Goal: Information Seeking & Learning: Learn about a topic

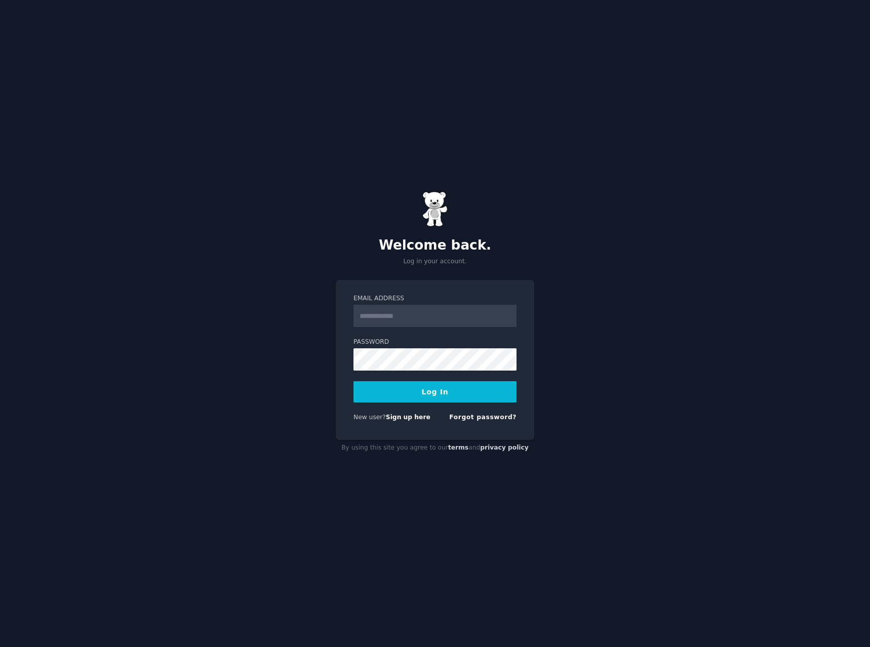
click at [466, 315] on input "Email Address" at bounding box center [434, 316] width 163 height 22
type input "**********"
click at [441, 386] on button "Log In" at bounding box center [434, 391] width 163 height 21
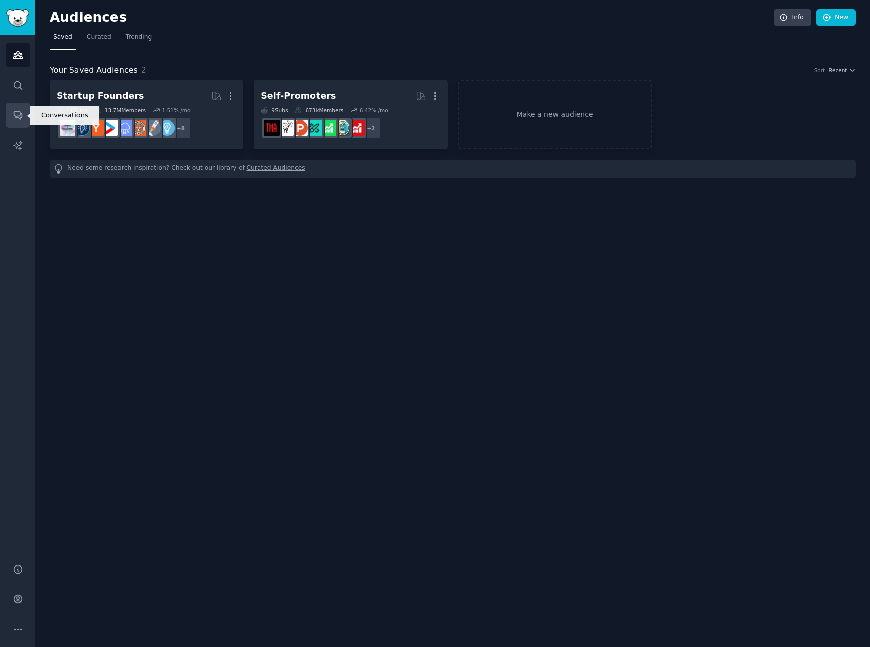
click at [19, 115] on icon "Sidebar" at bounding box center [18, 115] width 11 height 11
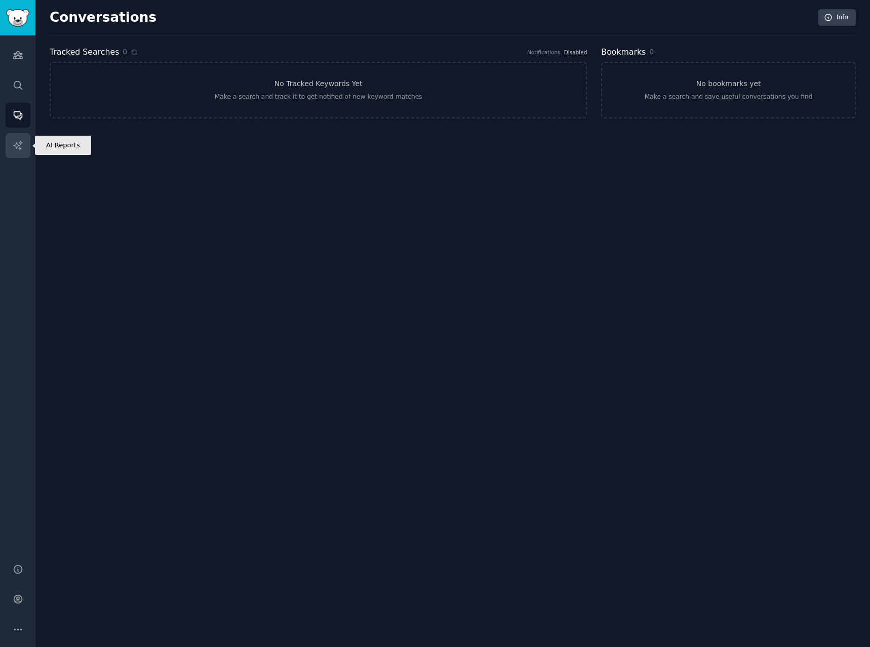
click at [21, 145] on icon "Sidebar" at bounding box center [18, 145] width 11 height 11
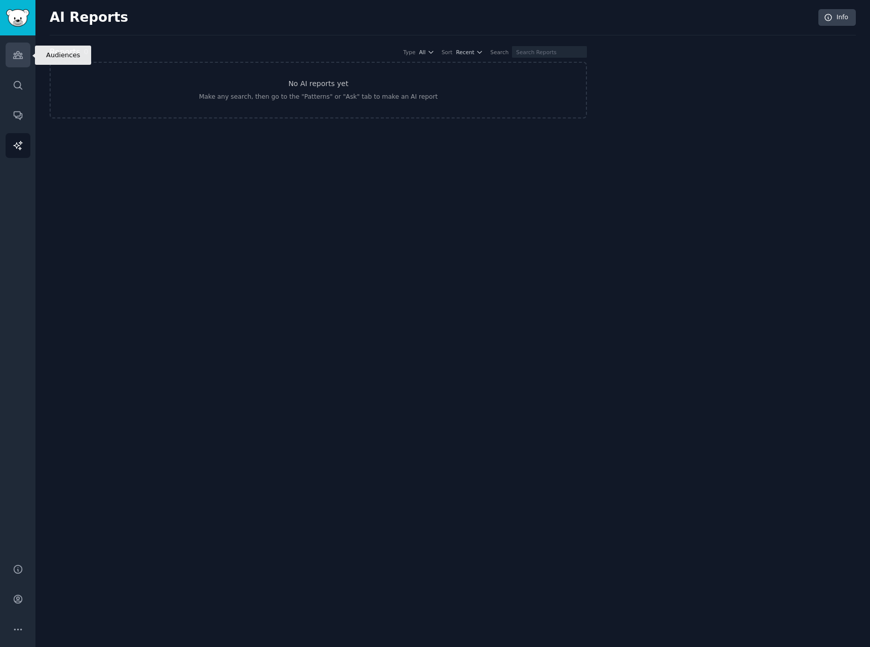
click at [20, 60] on icon "Sidebar" at bounding box center [18, 55] width 11 height 11
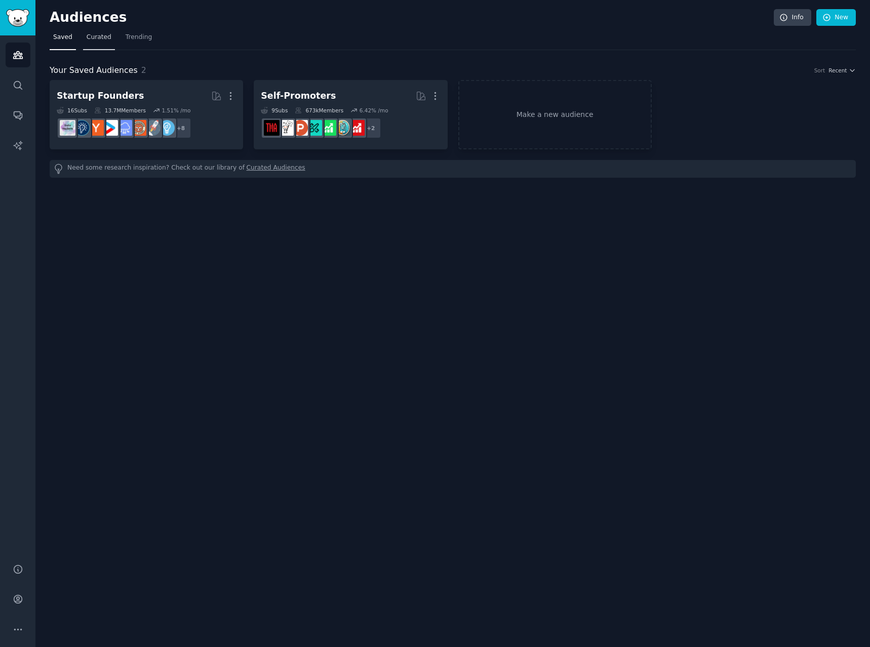
click at [97, 35] on span "Curated" at bounding box center [99, 37] width 25 height 9
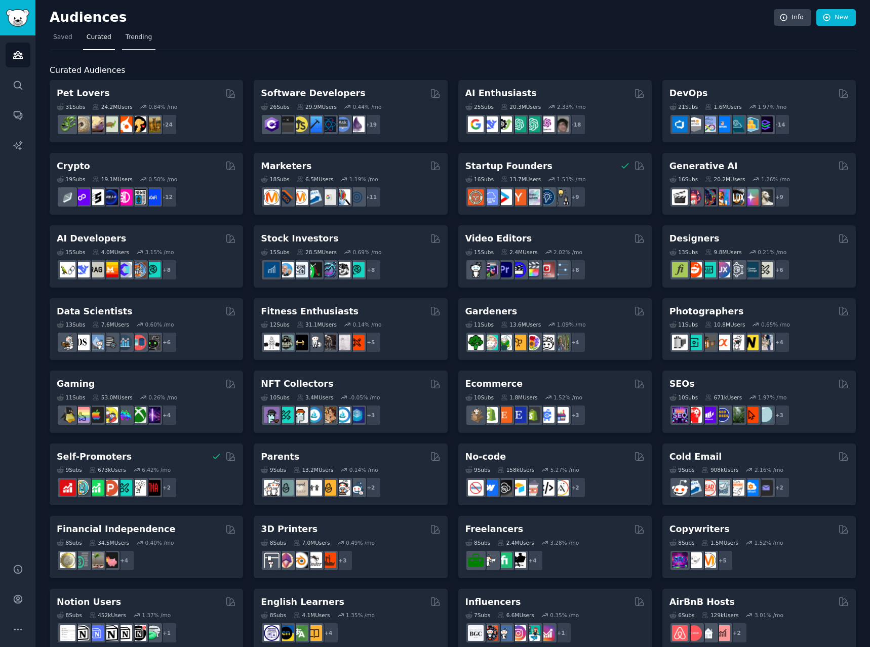
click at [144, 39] on span "Trending" at bounding box center [139, 37] width 26 height 9
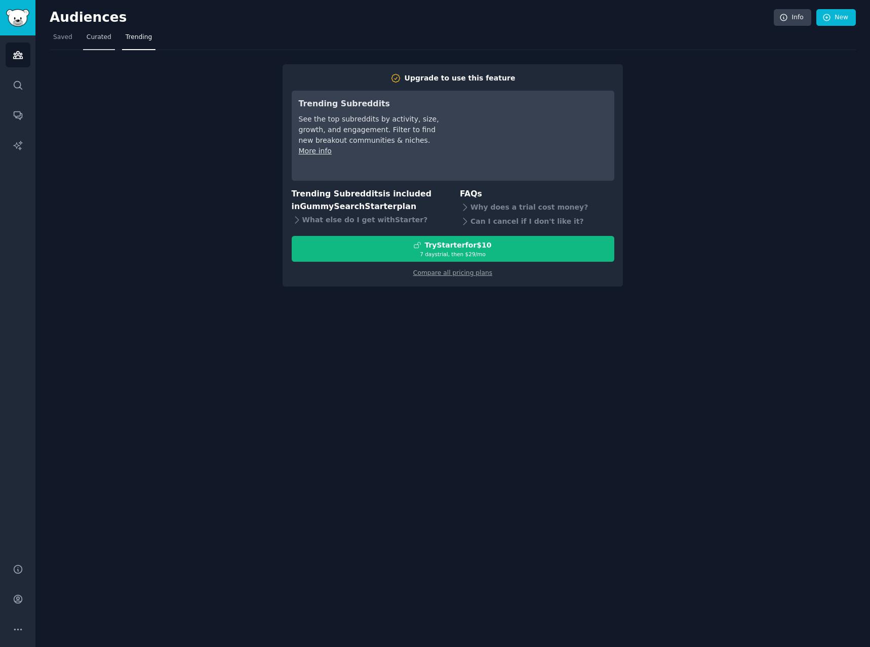
click at [96, 37] on span "Curated" at bounding box center [99, 37] width 25 height 9
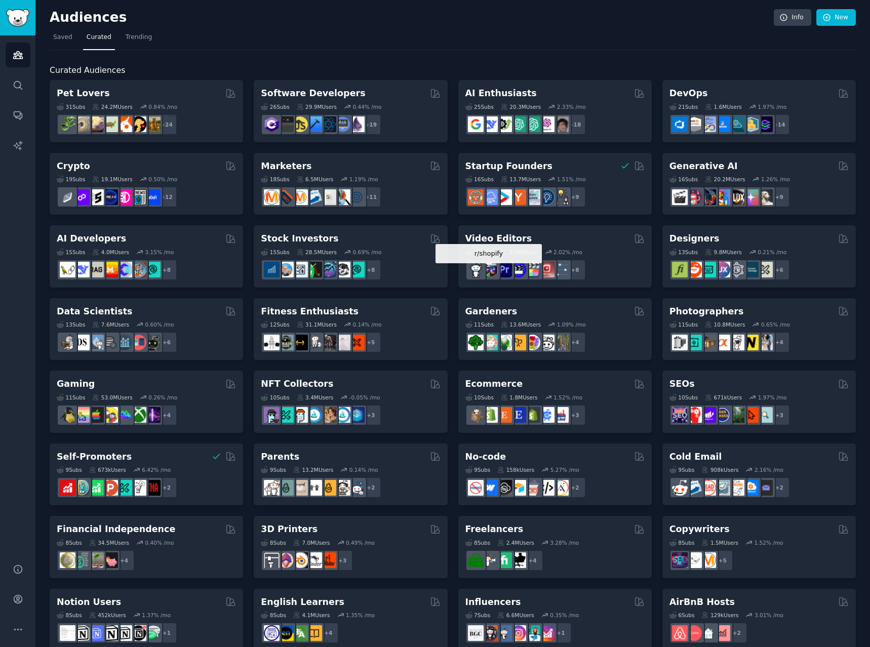
scroll to position [163, 0]
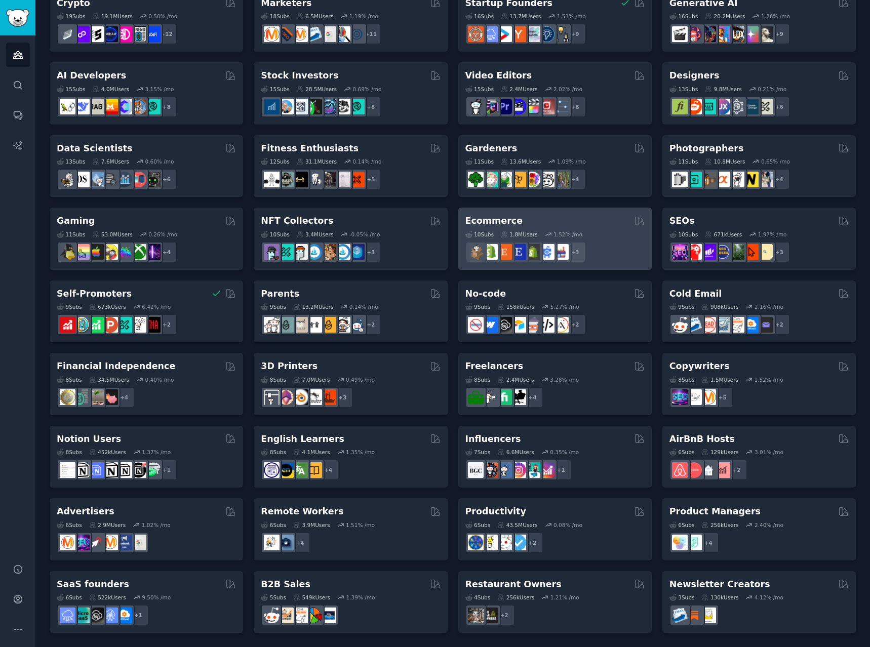
click at [618, 233] on div "10 Sub s 1.8M Users 1.52 % /mo" at bounding box center [554, 234] width 179 height 7
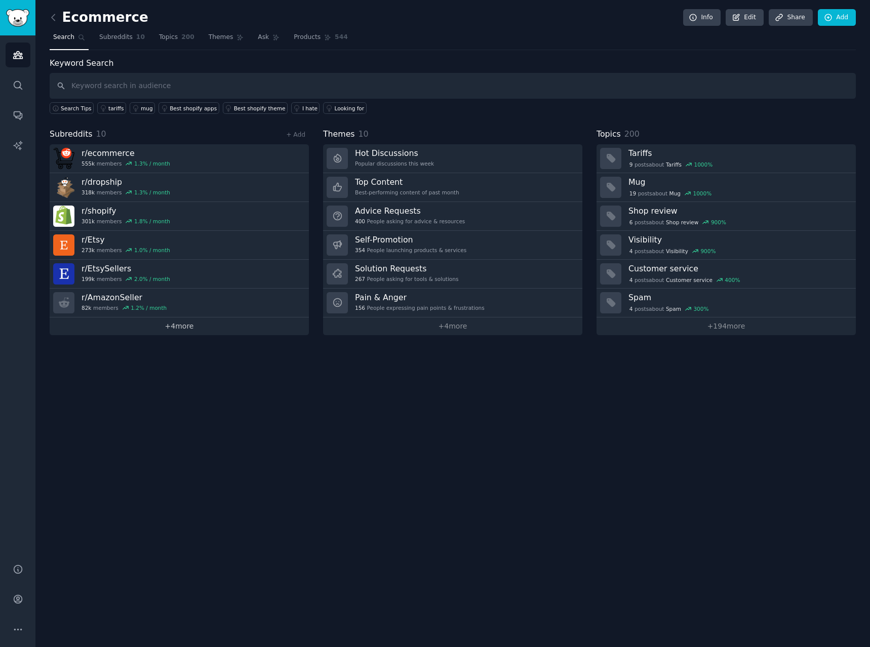
click at [184, 329] on link "+ 4 more" at bounding box center [179, 326] width 259 height 18
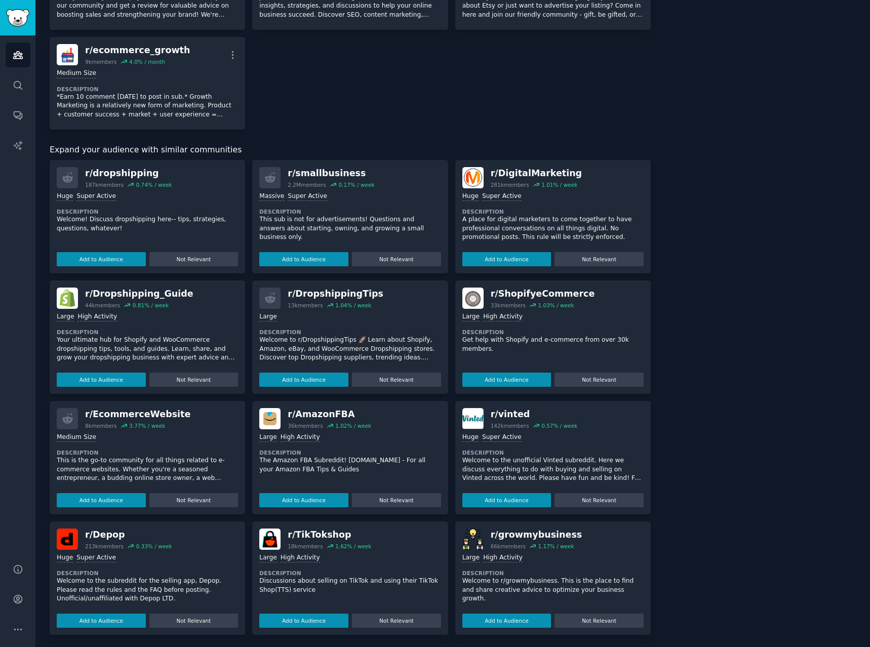
scroll to position [337, 0]
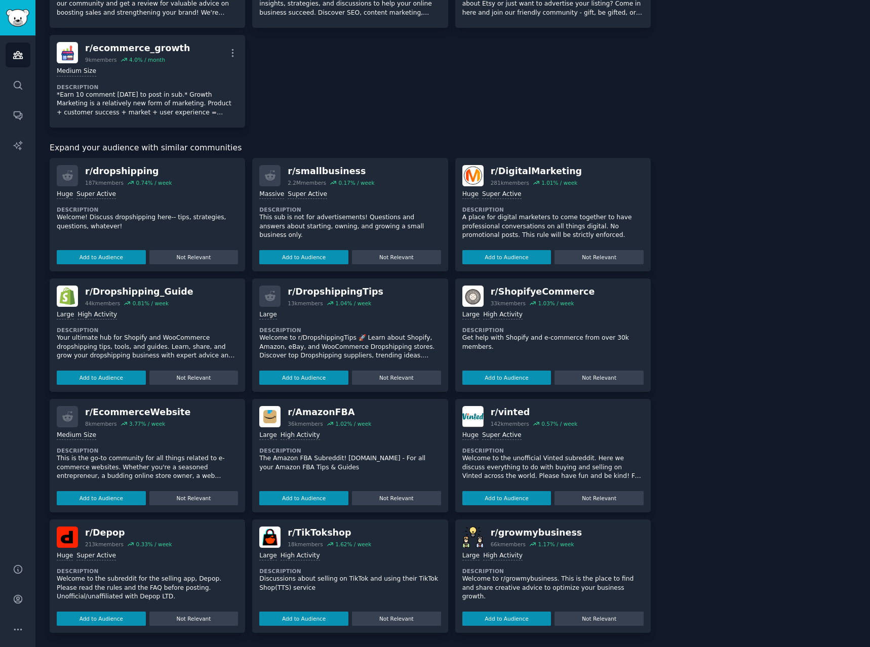
click at [593, 217] on p "A place for digital marketers to come together to have professional conversatio…" at bounding box center [552, 226] width 181 height 27
click at [468, 173] on img at bounding box center [472, 175] width 21 height 21
click at [549, 176] on div "r/ DigitalMarketing" at bounding box center [537, 171] width 92 height 13
click at [519, 171] on div "r/ DigitalMarketing" at bounding box center [537, 171] width 92 height 13
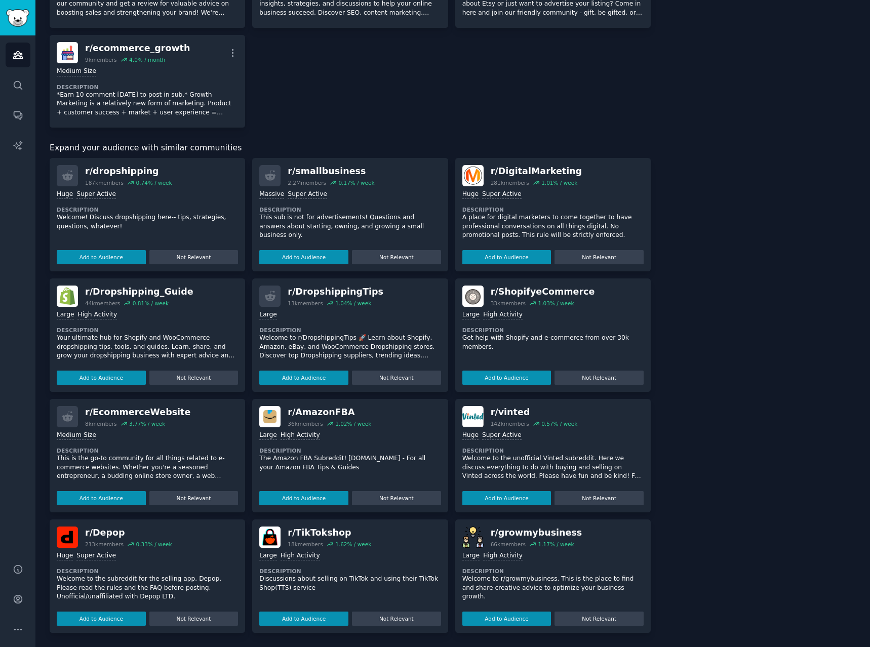
drag, startPoint x: 307, startPoint y: 534, endPoint x: 286, endPoint y: 534, distance: 21.8
click at [305, 534] on div "r/ TikTokshop" at bounding box center [330, 533] width 84 height 13
click at [269, 538] on img at bounding box center [269, 537] width 21 height 21
click at [281, 575] on p "Discussions about selling on TikTok and using their TikTok Shop(TTS) service" at bounding box center [349, 584] width 181 height 18
drag, startPoint x: 317, startPoint y: 531, endPoint x: 300, endPoint y: 532, distance: 17.2
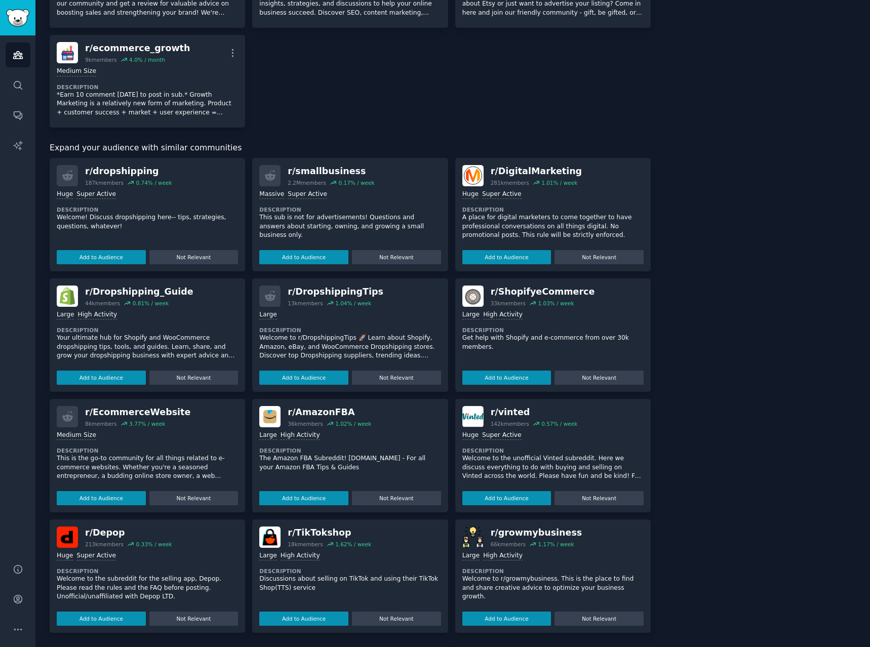
click at [317, 531] on div "r/ TikTokshop" at bounding box center [330, 533] width 84 height 13
click at [257, 536] on div "r/ TikTokshop 18k members 1.62 % / week >= 80th percentile for submissions / da…" at bounding box center [349, 576] width 195 height 113
click at [295, 616] on button "Add to Audience" at bounding box center [303, 619] width 89 height 14
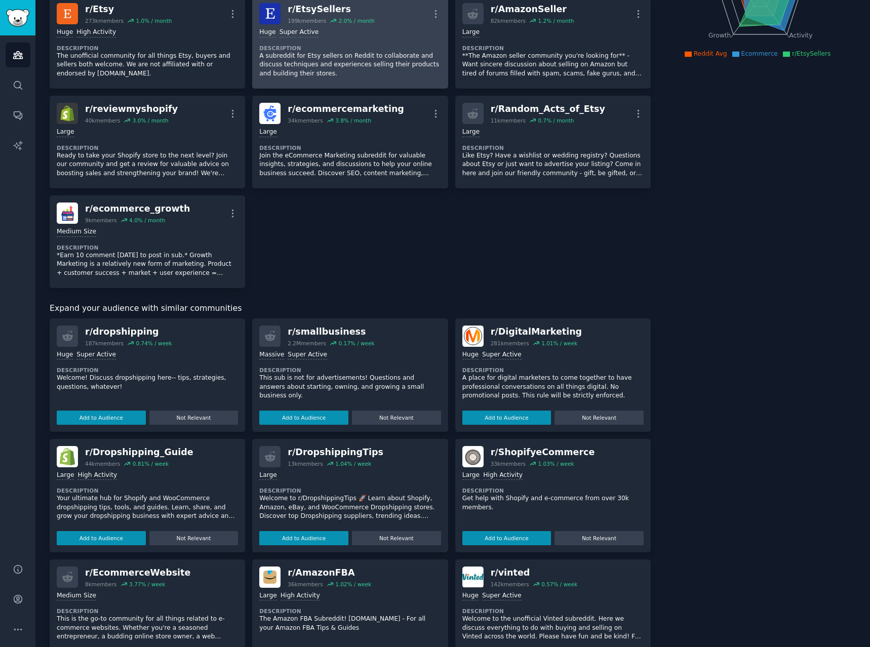
scroll to position [0, 0]
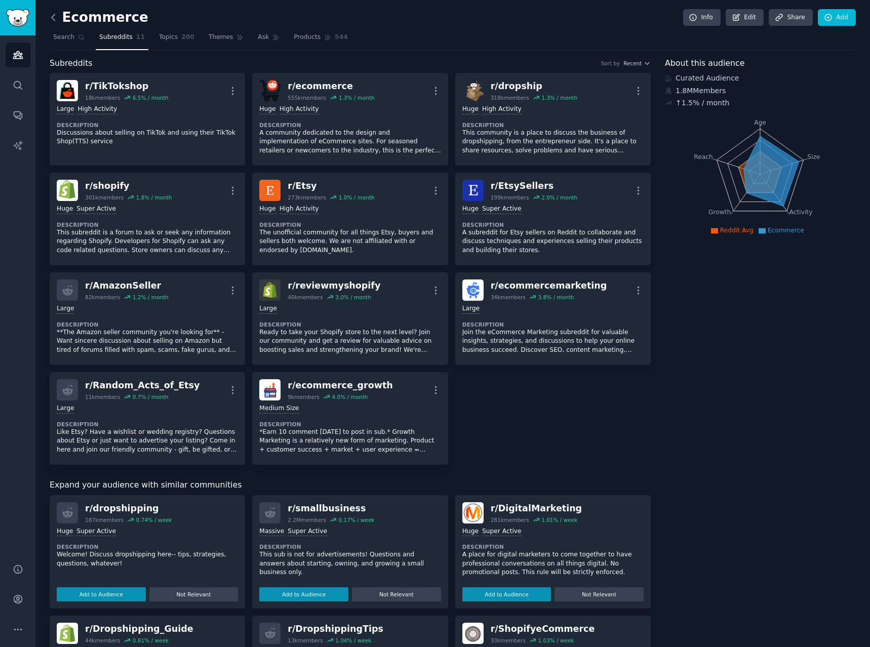
click at [53, 21] on link at bounding box center [56, 18] width 13 height 16
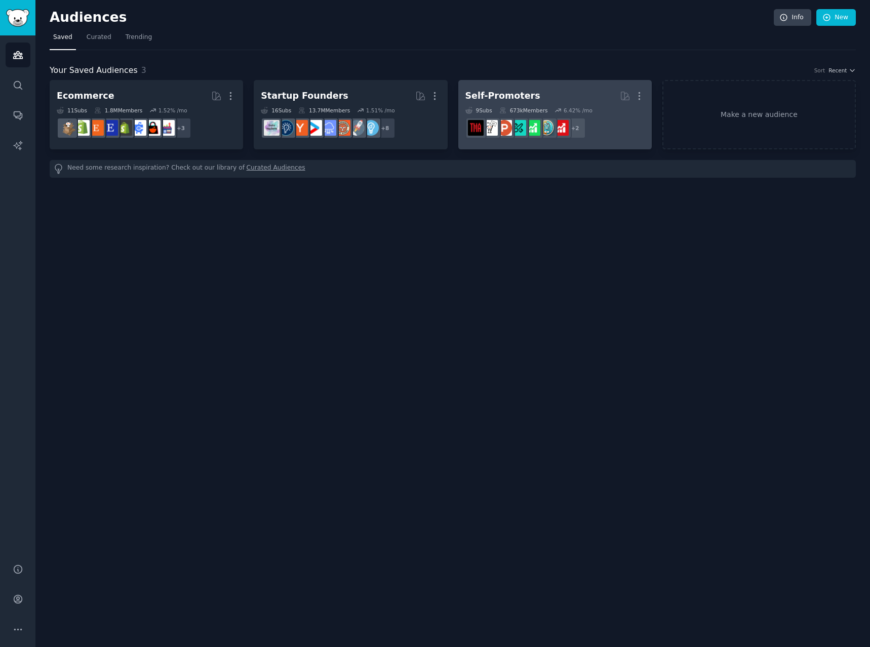
click at [525, 89] on h2 "Self-Promoters More" at bounding box center [554, 96] width 179 height 18
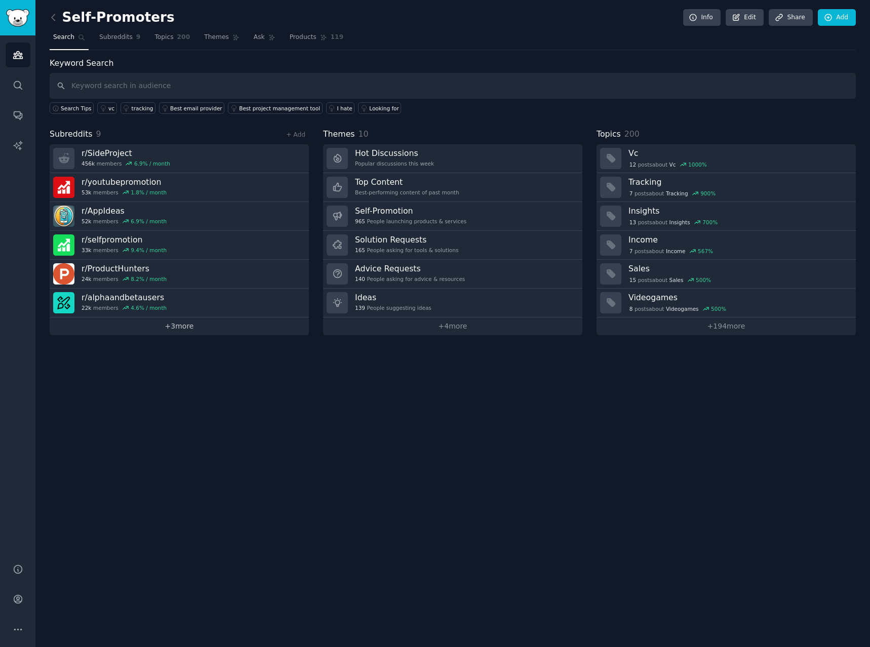
click at [225, 321] on link "+ 3 more" at bounding box center [179, 326] width 259 height 18
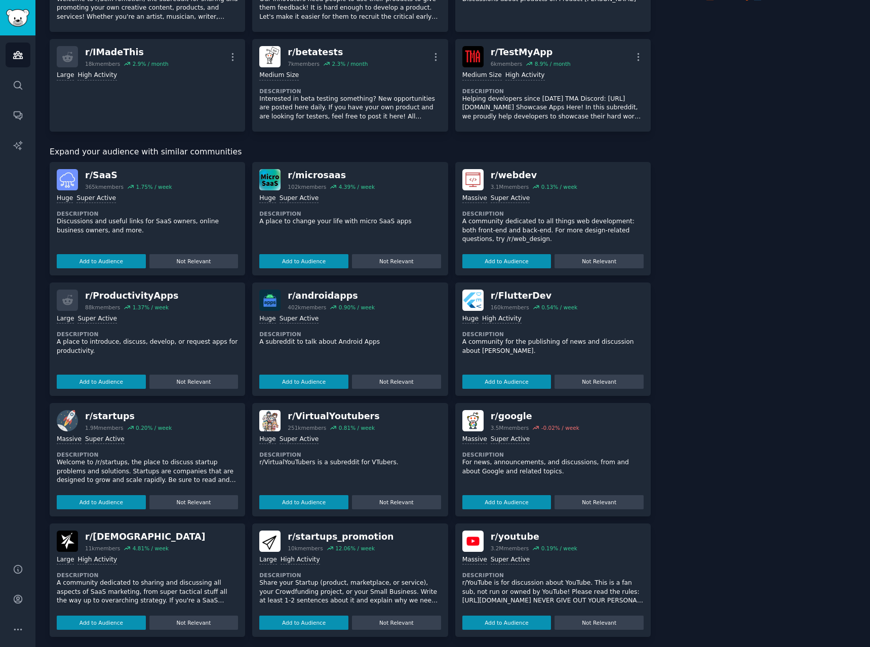
scroll to position [237, 0]
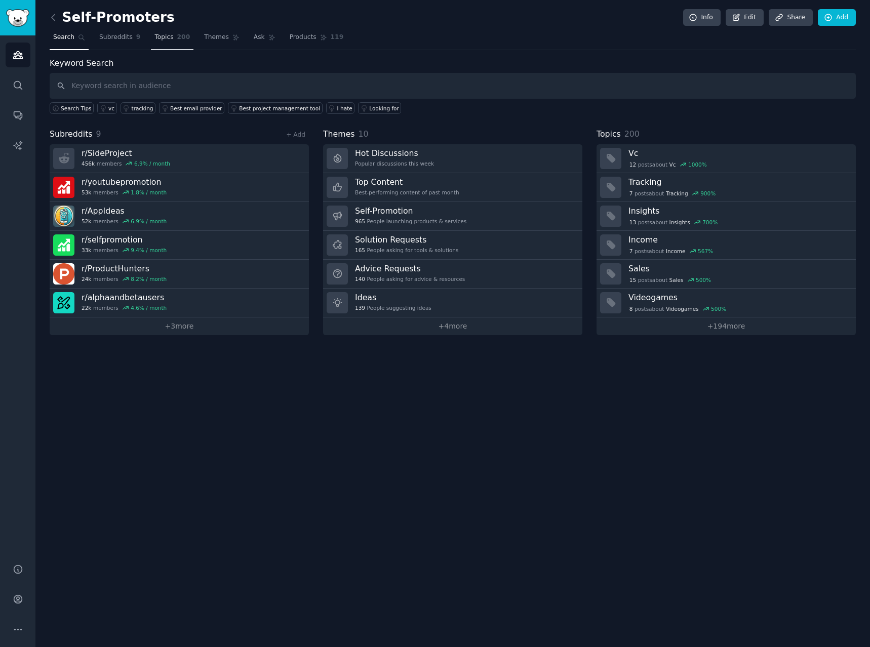
click at [156, 38] on span "Topics" at bounding box center [163, 37] width 19 height 9
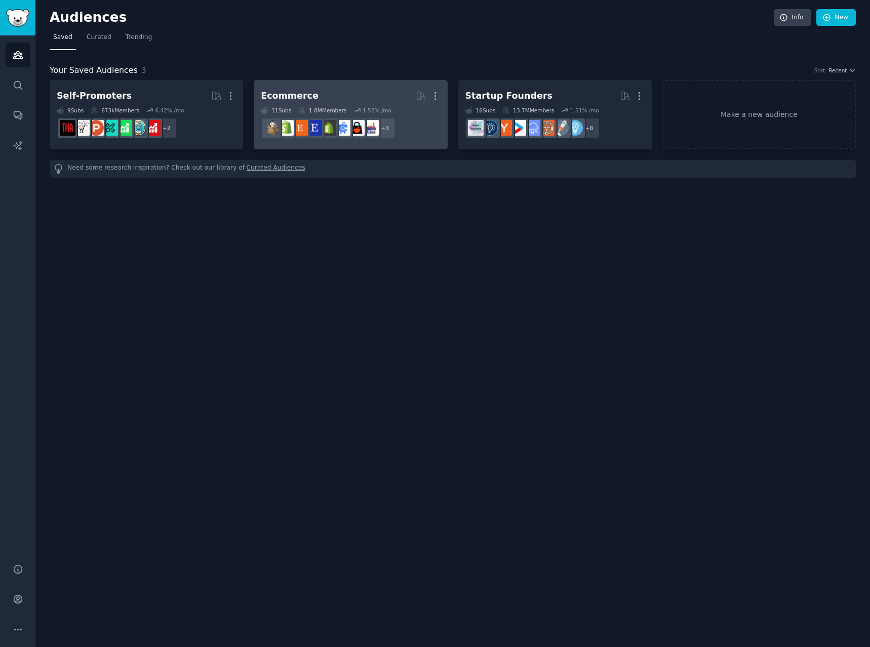
click at [312, 97] on h2 "Ecommerce Curated by GummySearch More" at bounding box center [350, 96] width 179 height 18
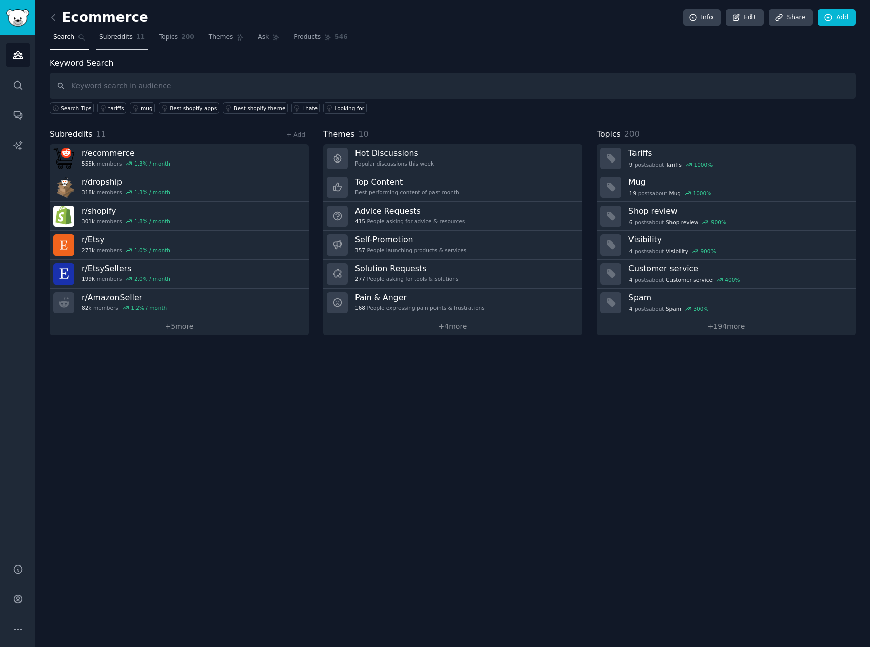
click at [120, 34] on span "Subreddits" at bounding box center [115, 37] width 33 height 9
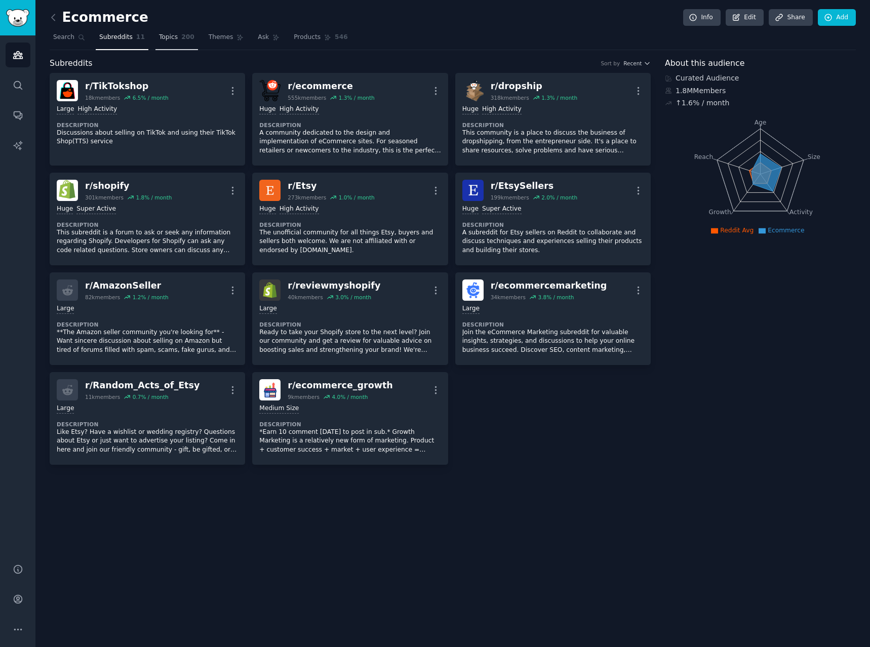
click at [167, 39] on span "Topics" at bounding box center [168, 37] width 19 height 9
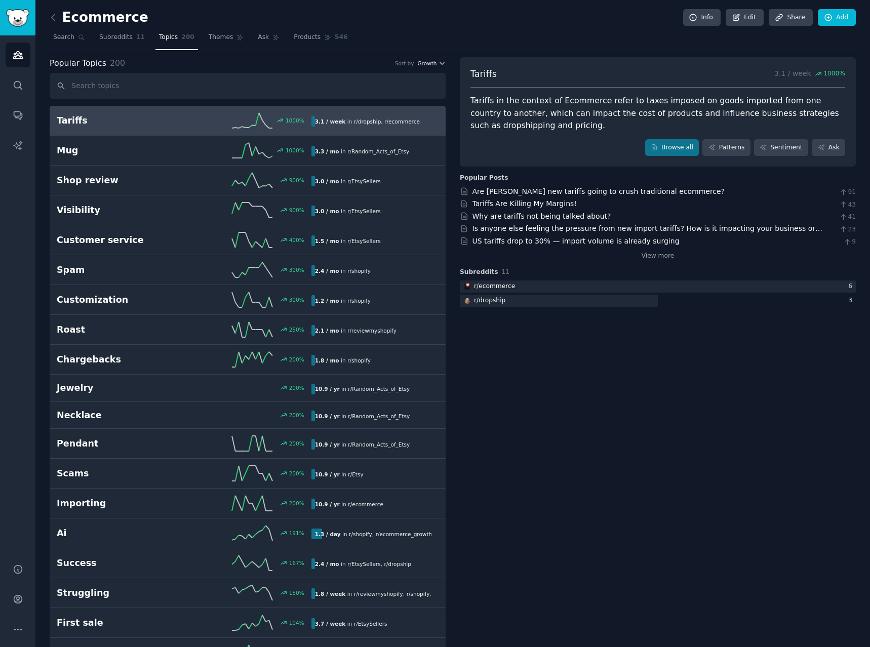
click at [426, 66] on span "Growth" at bounding box center [426, 63] width 19 height 7
click at [430, 64] on span "Growth" at bounding box center [426, 63] width 19 height 7
click at [202, 82] on input "text" at bounding box center [248, 86] width 396 height 26
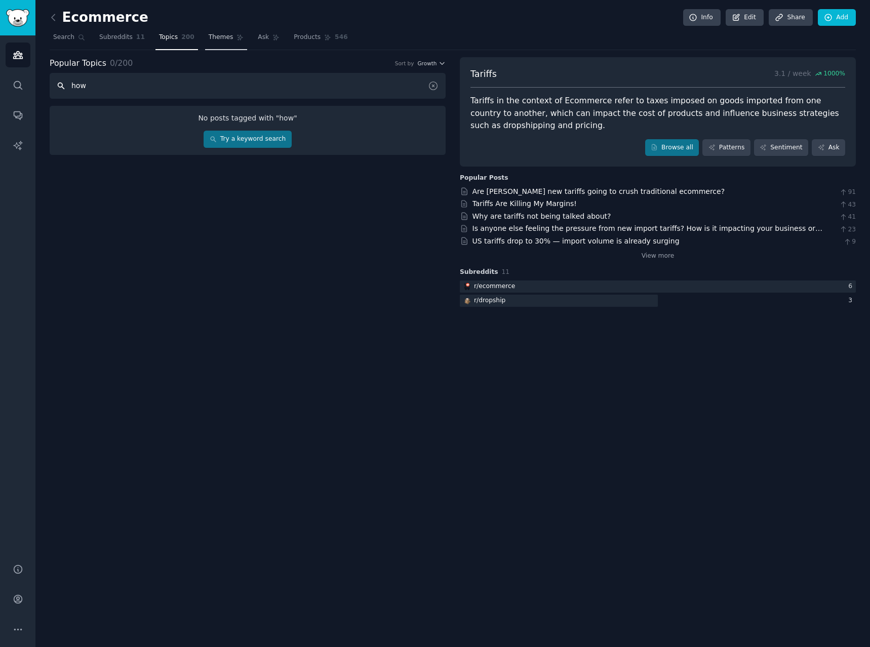
type input "how"
click at [209, 33] on span "Themes" at bounding box center [221, 37] width 25 height 9
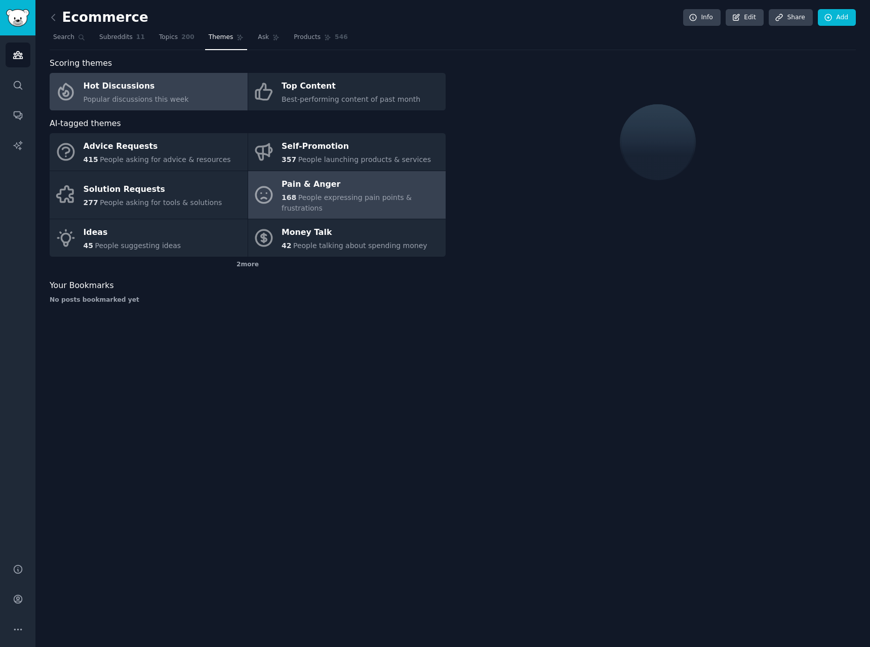
click at [313, 186] on div "Pain & Anger" at bounding box center [361, 184] width 159 height 16
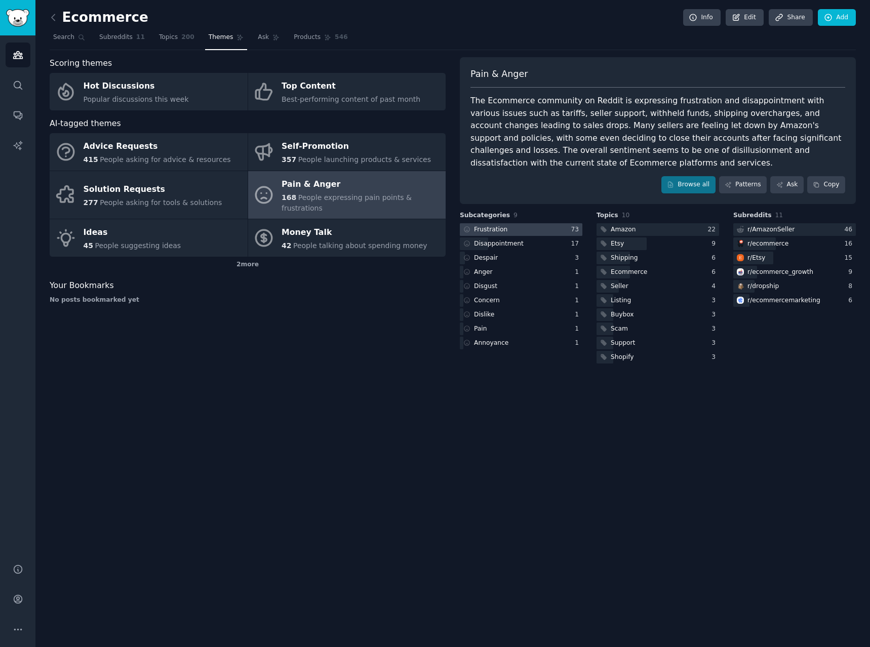
click at [515, 223] on div at bounding box center [521, 229] width 123 height 13
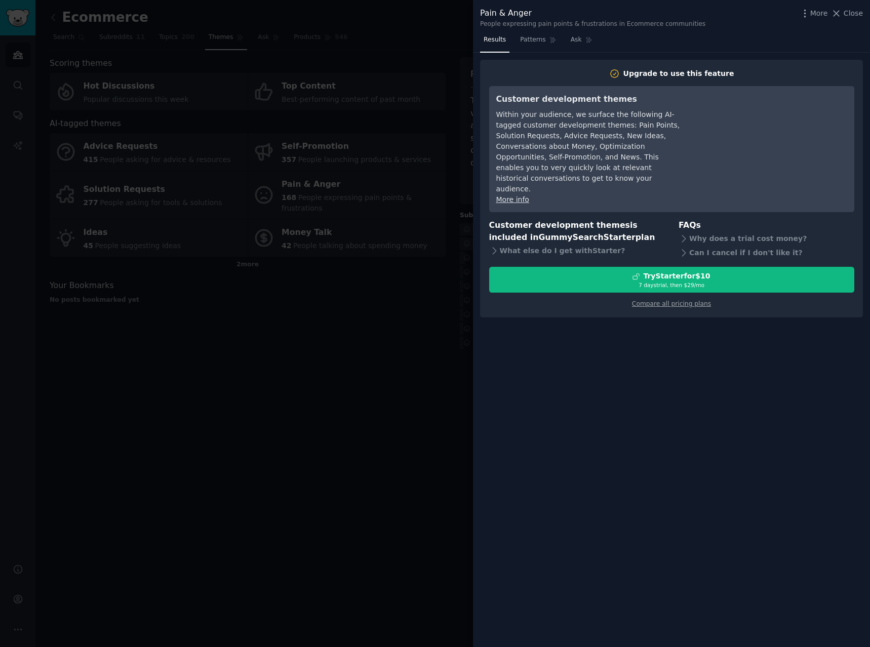
click at [375, 327] on div at bounding box center [435, 323] width 870 height 647
